Goal: Communication & Community: Answer question/provide support

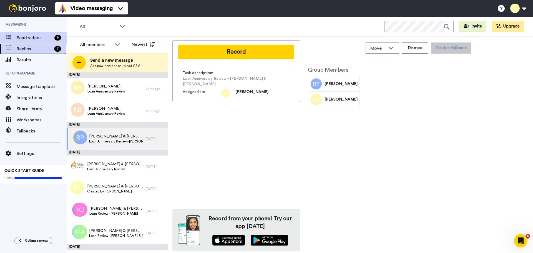
click at [29, 50] on span "Replies" at bounding box center [34, 49] width 35 height 7
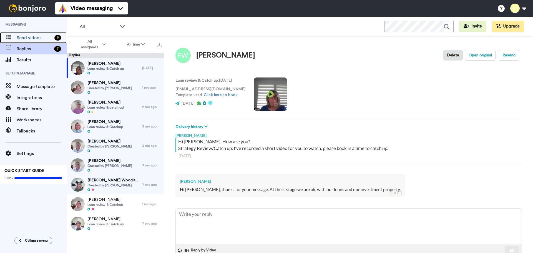
click at [33, 37] on span "Send videos" at bounding box center [35, 37] width 36 height 7
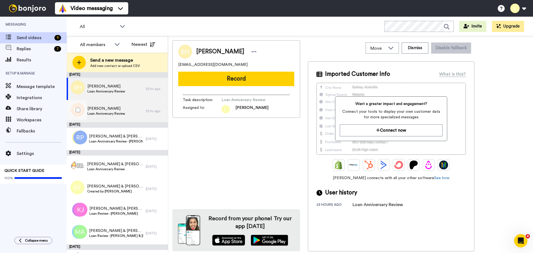
click at [120, 113] on span "Loan Anniversary Review" at bounding box center [106, 113] width 38 height 4
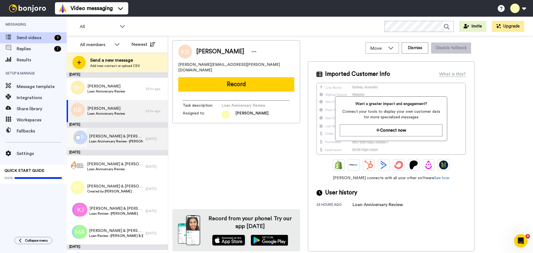
click at [119, 141] on span "Loan Anniversary Review - Russell & Grace" at bounding box center [116, 141] width 54 height 4
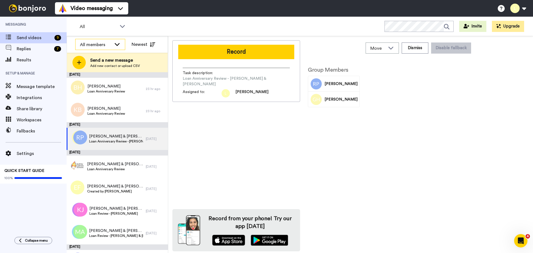
click at [84, 44] on div "All members" at bounding box center [96, 44] width 32 height 7
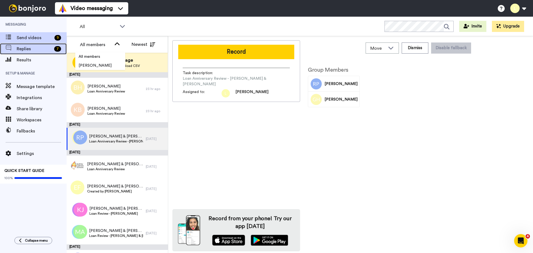
click at [32, 48] on span "Replies" at bounding box center [34, 49] width 35 height 7
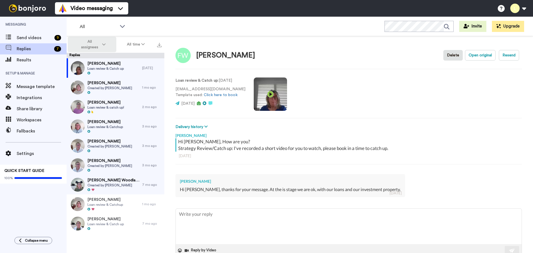
click at [101, 48] on button "All assignees" at bounding box center [92, 45] width 49 height 16
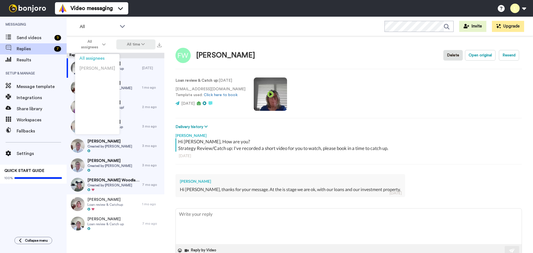
click at [124, 47] on button "All time" at bounding box center [135, 44] width 39 height 10
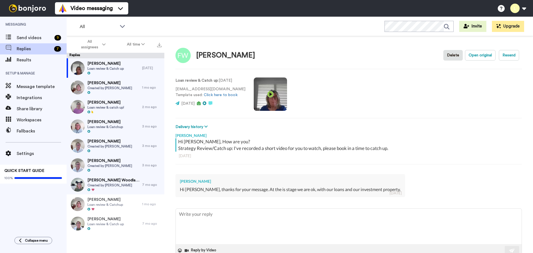
click at [152, 25] on div "All WORKSPACES View all All Default Task List + Add a new workspace Invite Upgr…" at bounding box center [300, 26] width 466 height 19
click at [34, 40] on span "Send videos" at bounding box center [35, 37] width 36 height 7
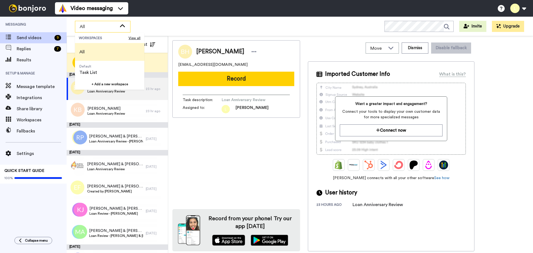
click at [122, 26] on icon at bounding box center [122, 26] width 7 height 6
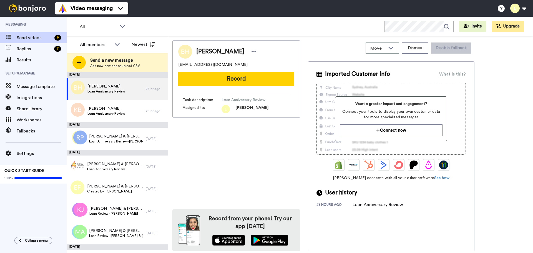
click at [122, 26] on icon at bounding box center [122, 26] width 5 height 3
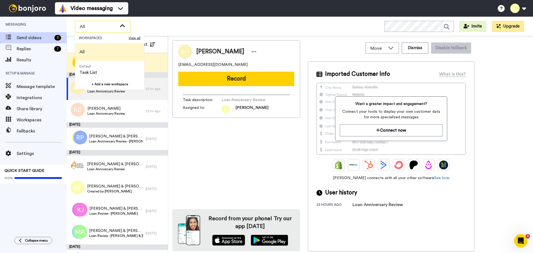
click at [122, 26] on icon at bounding box center [122, 26] width 7 height 6
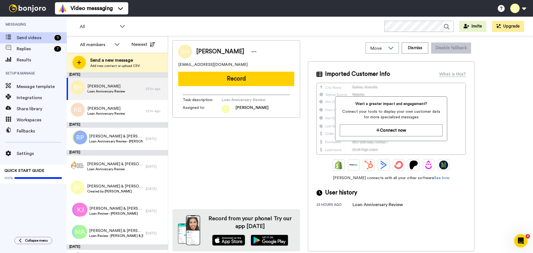
click at [99, 14] on ul "Video messaging Switch to Video messaging Testimonials Try me for free! Setting…" at bounding box center [91, 8] width 73 height 17
click at [103, 9] on span "Video messaging" at bounding box center [92, 8] width 42 height 8
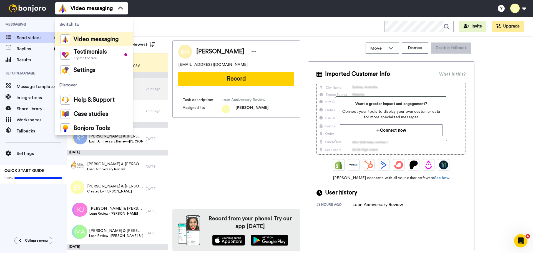
click at [160, 23] on div "All WORKSPACES View all All Default Task List + Add a new workspace Invite Upgr…" at bounding box center [300, 26] width 466 height 19
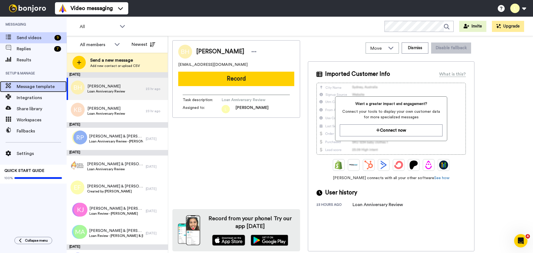
click at [51, 86] on span "Message template" at bounding box center [42, 86] width 50 height 7
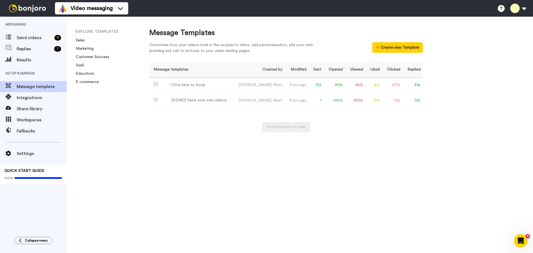
click at [141, 180] on div "Message Templates Customise how your videos look in the recipient's inbox, add …" at bounding box center [335, 135] width 395 height 236
click at [29, 36] on span "Send videos" at bounding box center [35, 37] width 36 height 7
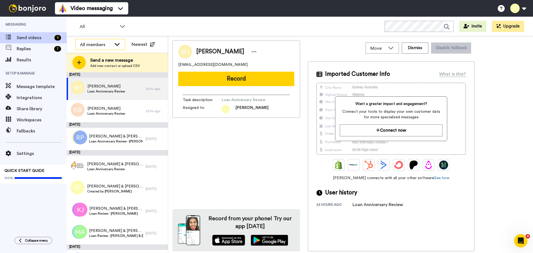
click at [118, 44] on icon at bounding box center [117, 44] width 7 height 6
click at [136, 44] on button "Newest" at bounding box center [143, 44] width 32 height 11
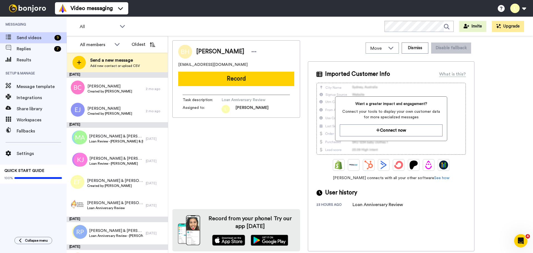
click at [136, 44] on button "Oldest" at bounding box center [143, 44] width 32 height 11
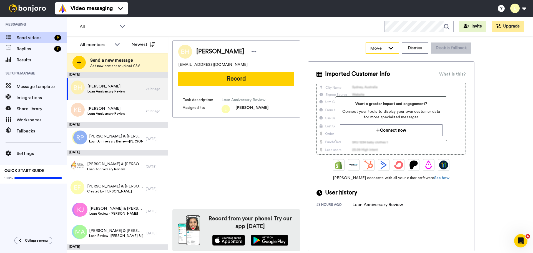
click at [384, 52] on div "Move" at bounding box center [382, 48] width 33 height 11
click at [335, 47] on div "Move WORKSPACES View all Default Task List + Add a new workspace Dismiss Disabl…" at bounding box center [391, 48] width 167 height 16
click at [42, 45] on div "Replies 7" at bounding box center [33, 48] width 67 height 11
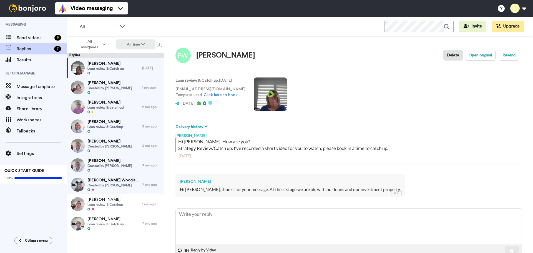
click at [142, 41] on button "All time" at bounding box center [135, 44] width 39 height 10
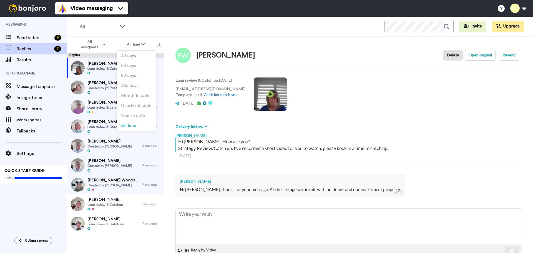
click at [290, 177] on div "Fiona White Hi Laura, thanks for your message. At the is stage we are ok, with …" at bounding box center [290, 185] width 230 height 23
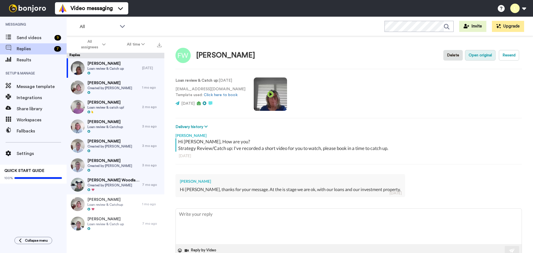
click at [474, 60] on button "Open original" at bounding box center [480, 55] width 31 height 11
type textarea "x"
click at [37, 38] on span "Send videos" at bounding box center [35, 37] width 36 height 7
